Goal: Find specific page/section: Find specific page/section

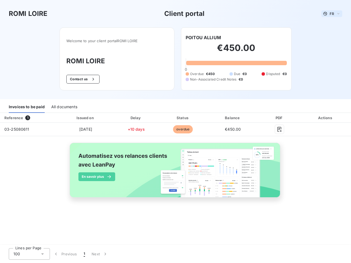
click at [332, 14] on span "FR" at bounding box center [331, 14] width 4 height 4
click at [82, 79] on button "Contact us" at bounding box center [82, 79] width 33 height 9
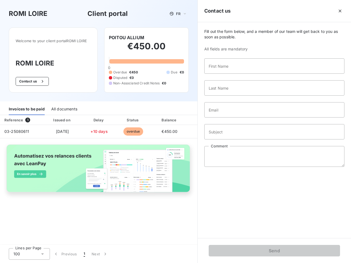
click at [203, 38] on div "Contact us Fill out the form below, and a member of our team will get back to y…" at bounding box center [273, 131] width 153 height 263
click at [27, 107] on div "Invoices to be paid" at bounding box center [27, 110] width 36 height 12
click at [64, 107] on div "All documents" at bounding box center [64, 110] width 26 height 12
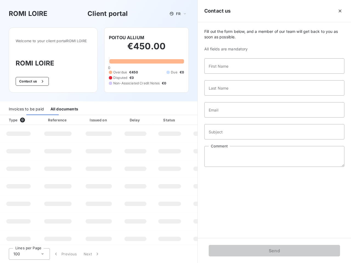
click at [29, 118] on div "Type 0" at bounding box center [20, 119] width 30 height 5
click at [85, 118] on div "Issued on" at bounding box center [99, 119] width 38 height 5
